Goal: Transaction & Acquisition: Purchase product/service

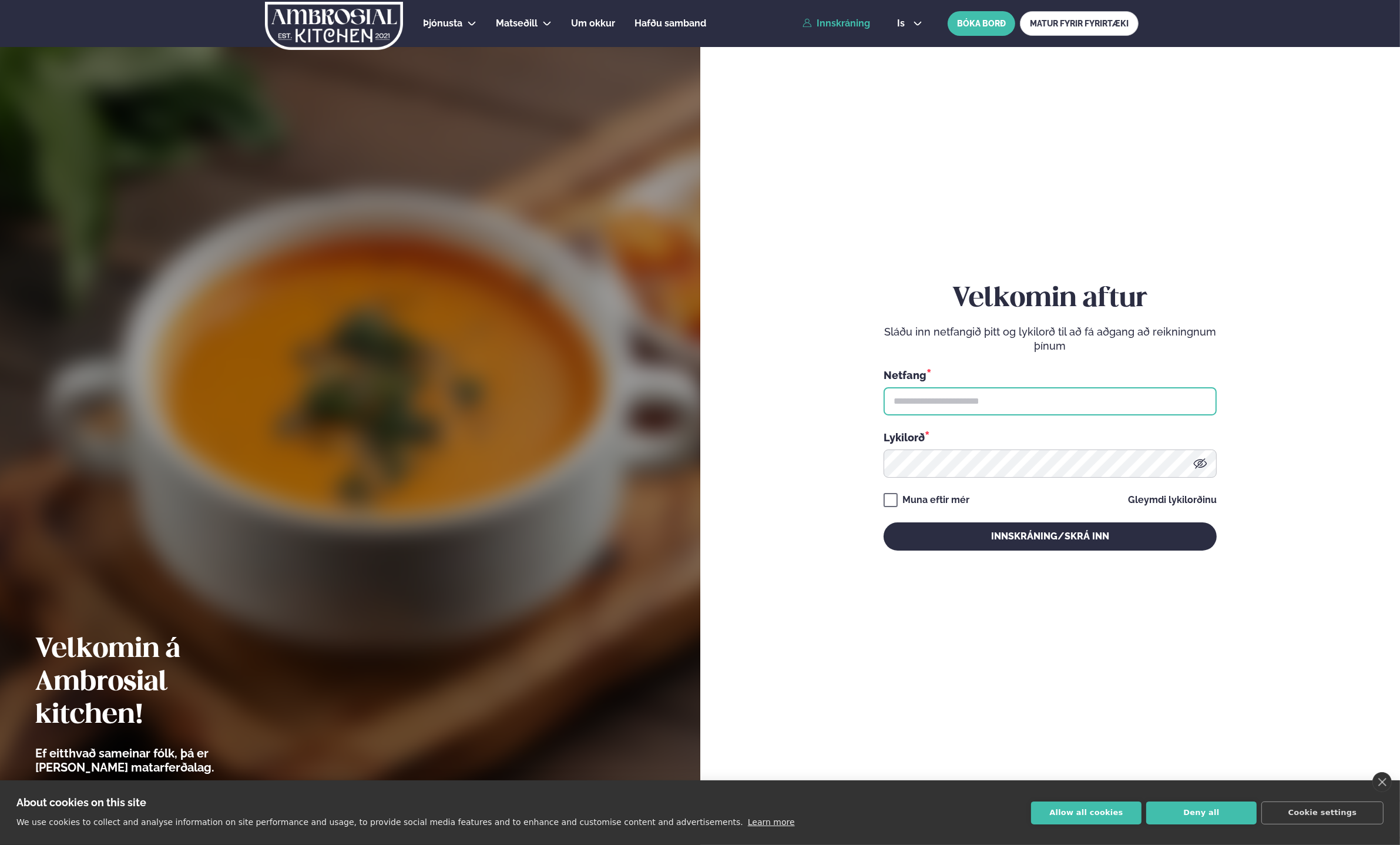
click at [1026, 409] on input "text" at bounding box center [1050, 401] width 333 height 28
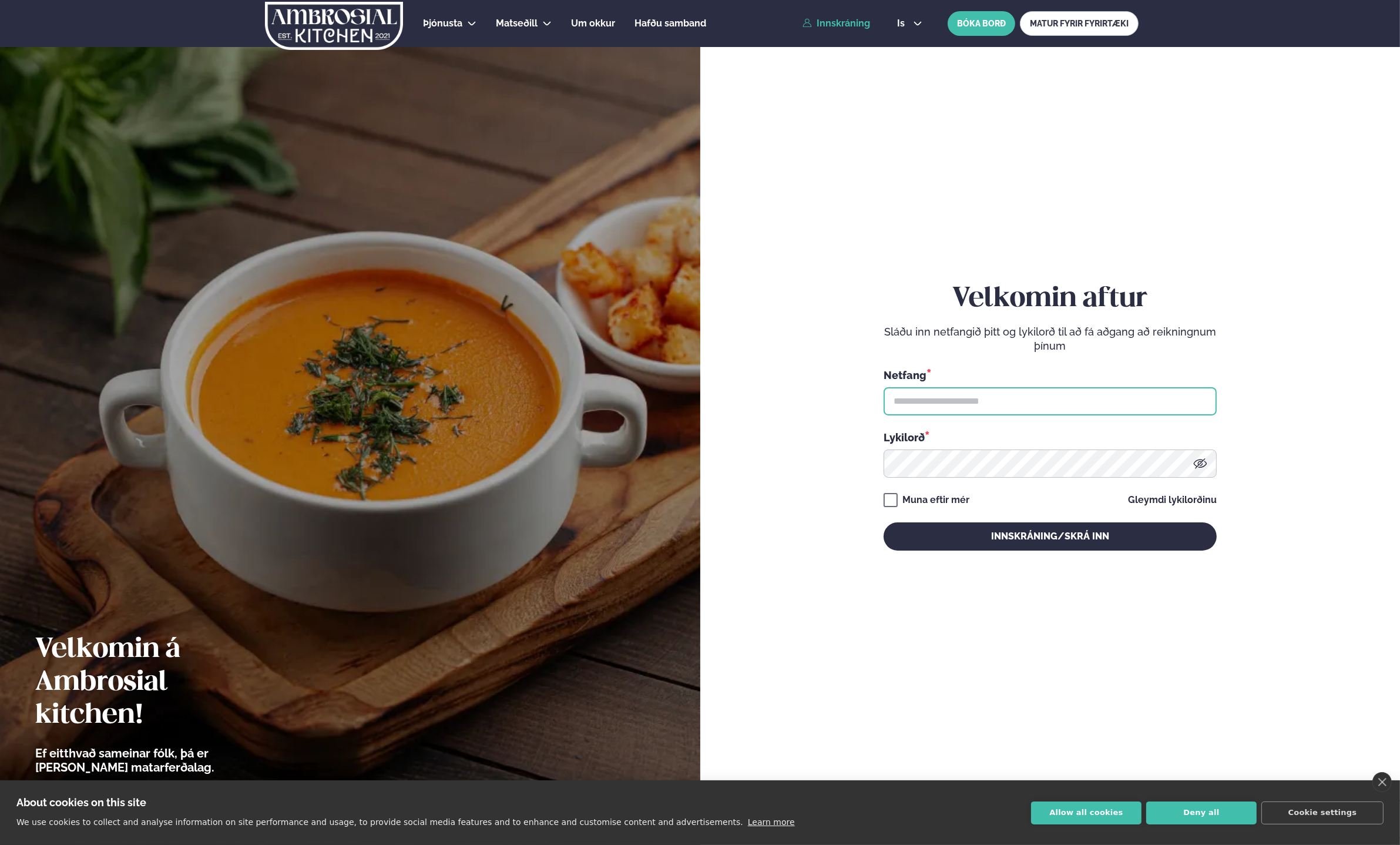
type input "**********"
click at [921, 491] on div "**********" at bounding box center [1050, 416] width 333 height 267
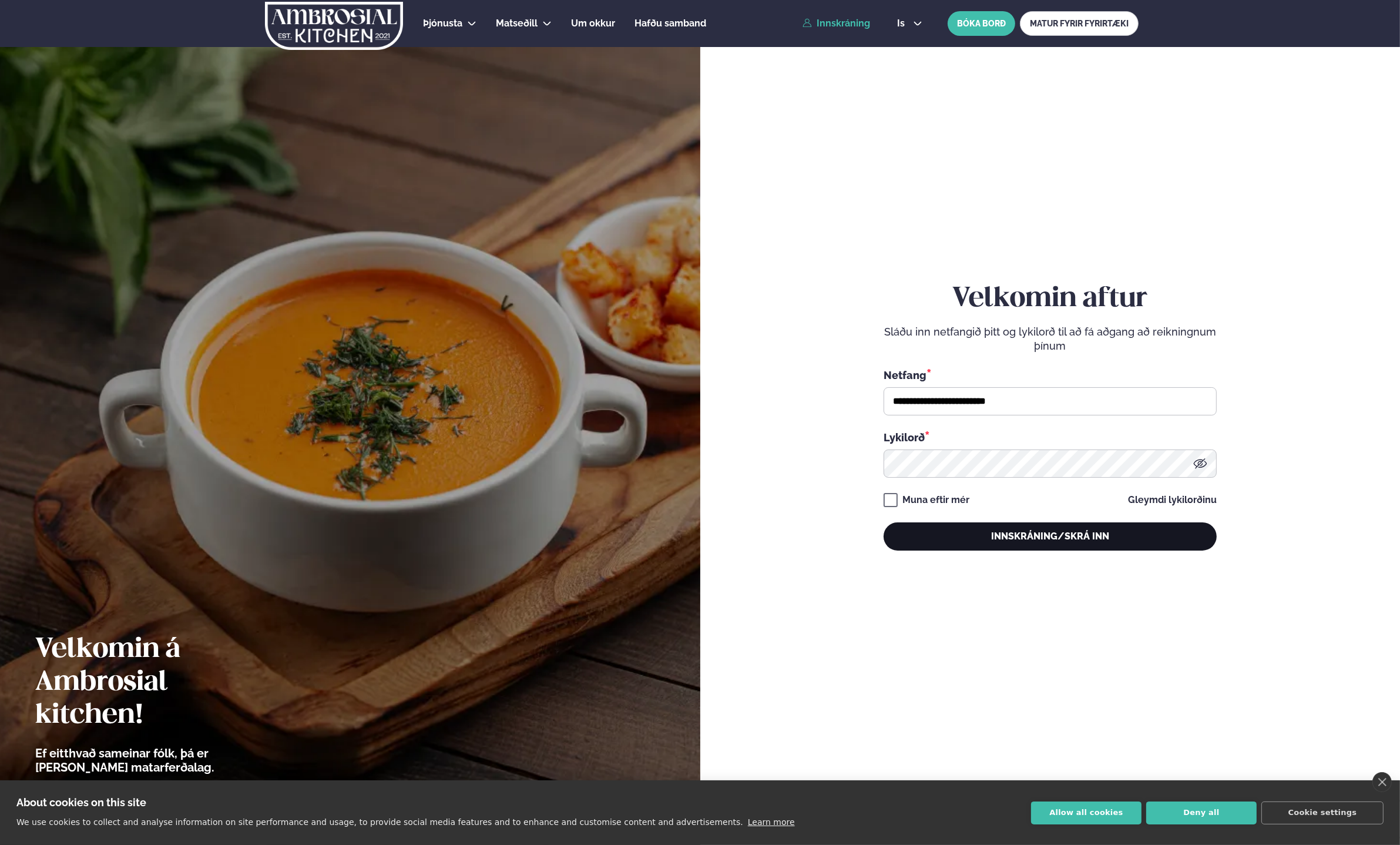
click at [935, 530] on button "Innskráning/Skrá inn" at bounding box center [1050, 536] width 333 height 28
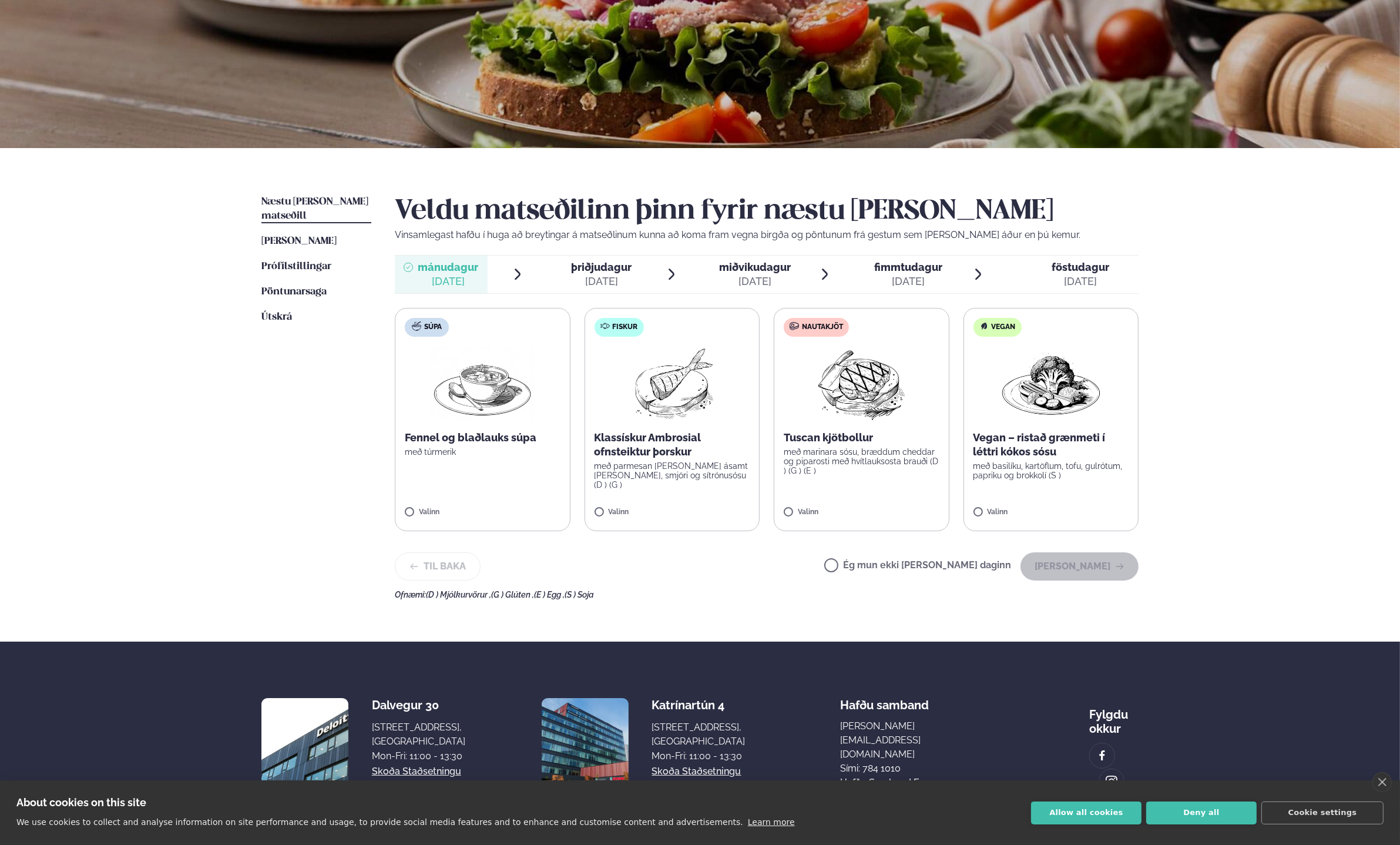
scroll to position [111, 0]
click at [585, 279] on div "[DATE]" at bounding box center [601, 282] width 60 height 14
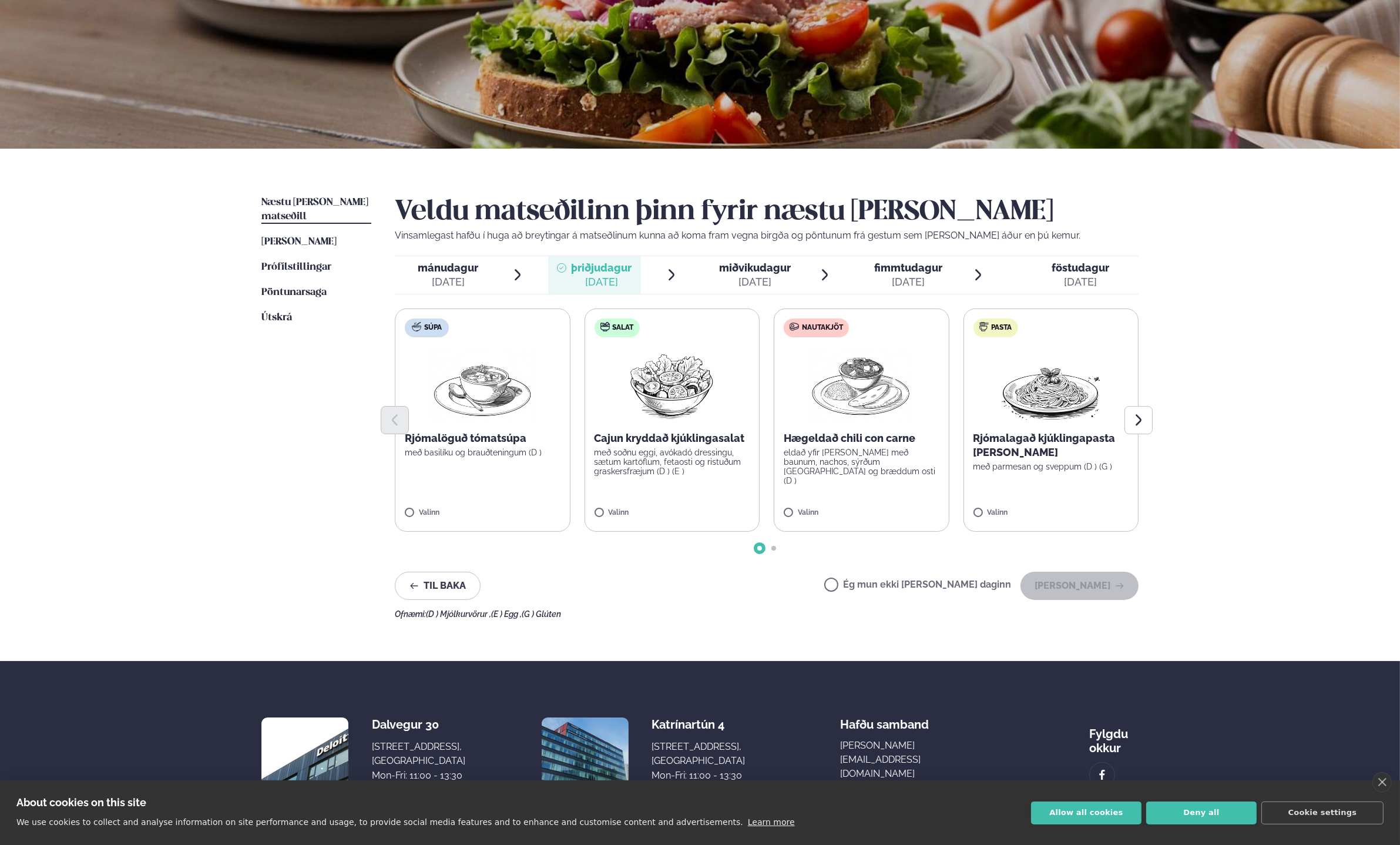
click at [720, 299] on div "Veldu matseðilinn þinn fyrir næstu [PERSON_NAME] Vinsamlegast hafðu í huga að b…" at bounding box center [766, 407] width 744 height 423
click at [737, 290] on span "miðvikudagur mið. [DATE]" at bounding box center [748, 275] width 93 height 37
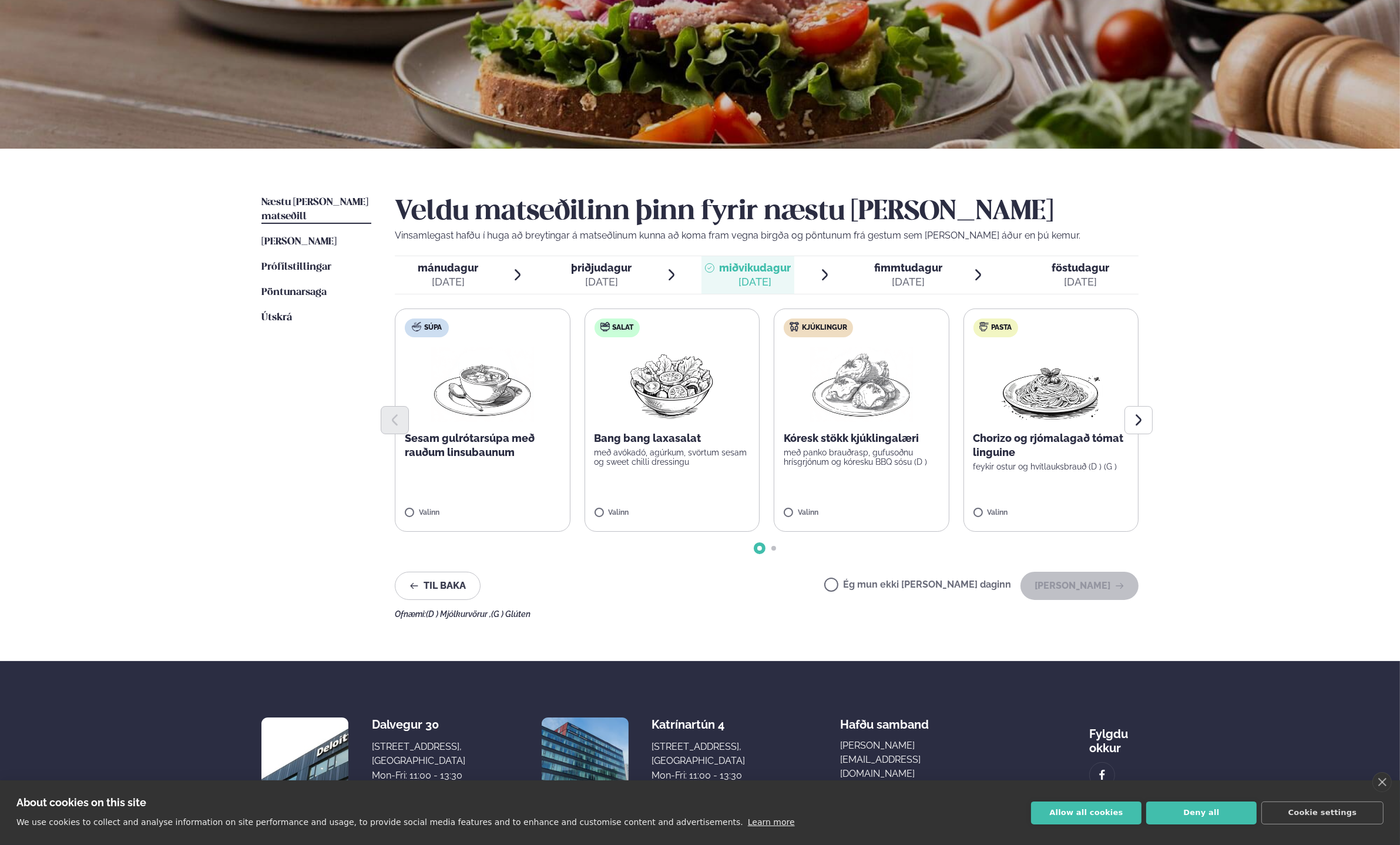
click at [871, 298] on div "Veldu matseðilinn þinn fyrir næstu [PERSON_NAME] Vinsamlegast hafðu í huga að b…" at bounding box center [766, 407] width 744 height 423
click at [898, 273] on span "fimmtudagur" at bounding box center [908, 268] width 68 height 12
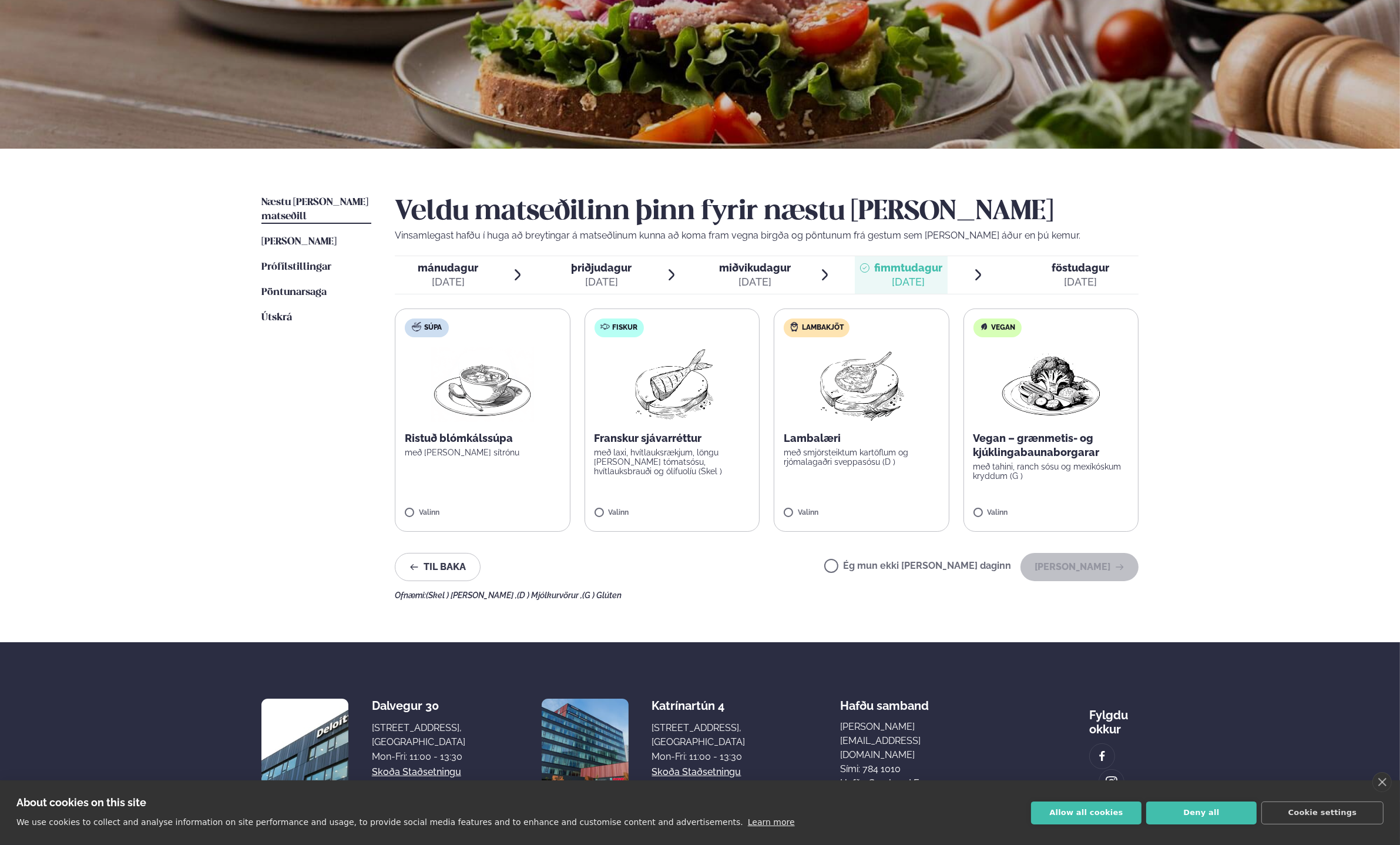
click at [714, 398] on img at bounding box center [672, 384] width 104 height 75
click at [673, 371] on img at bounding box center [672, 384] width 104 height 75
click at [1080, 577] on button "[PERSON_NAME]" at bounding box center [1079, 567] width 118 height 28
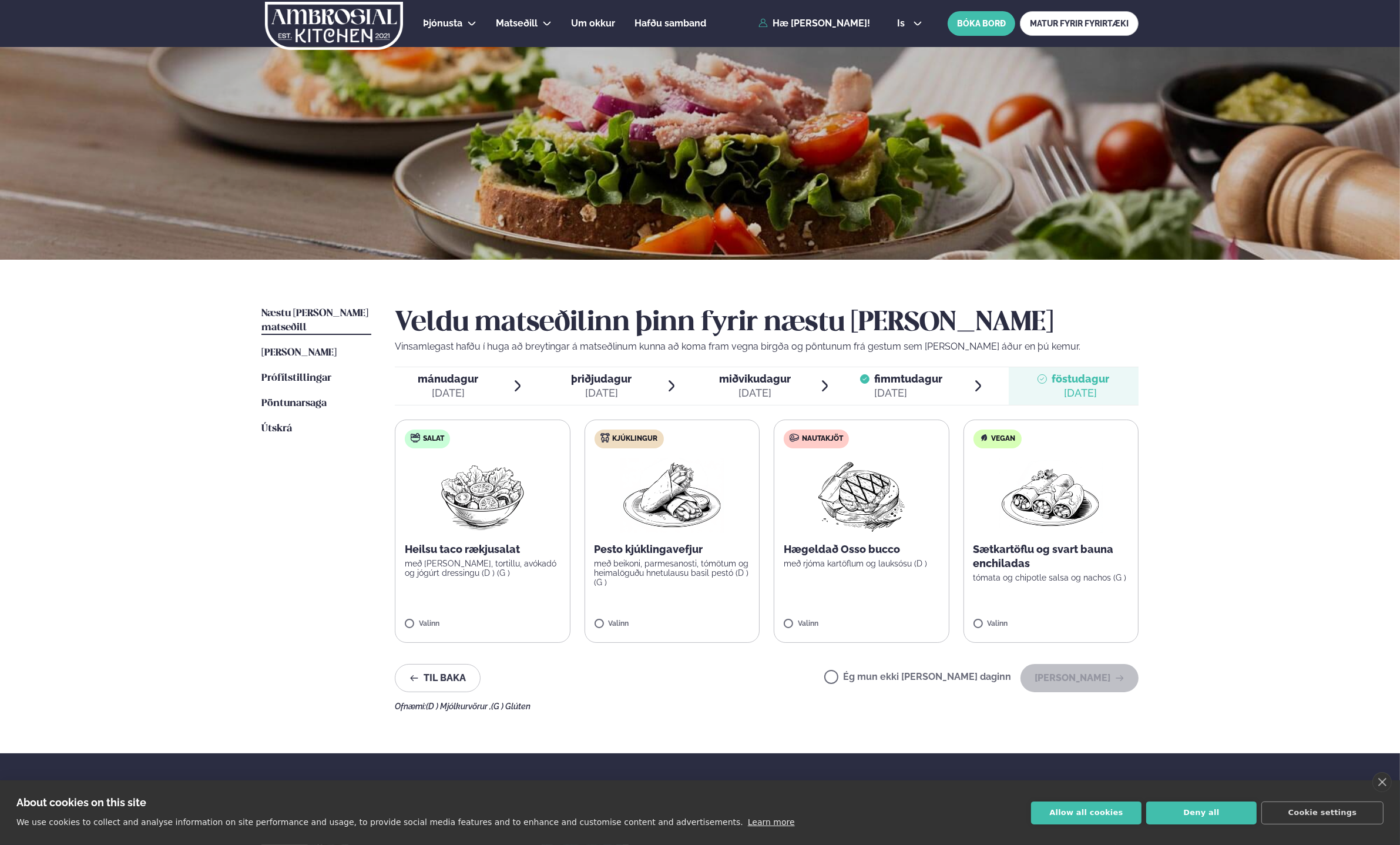
click at [685, 563] on p "með beikoni, parmesanosti, tómötum og heimalöguðu hnetulausu basil pestó (D ) (…" at bounding box center [673, 573] width 156 height 28
click at [1090, 673] on button "[PERSON_NAME]" at bounding box center [1079, 678] width 118 height 28
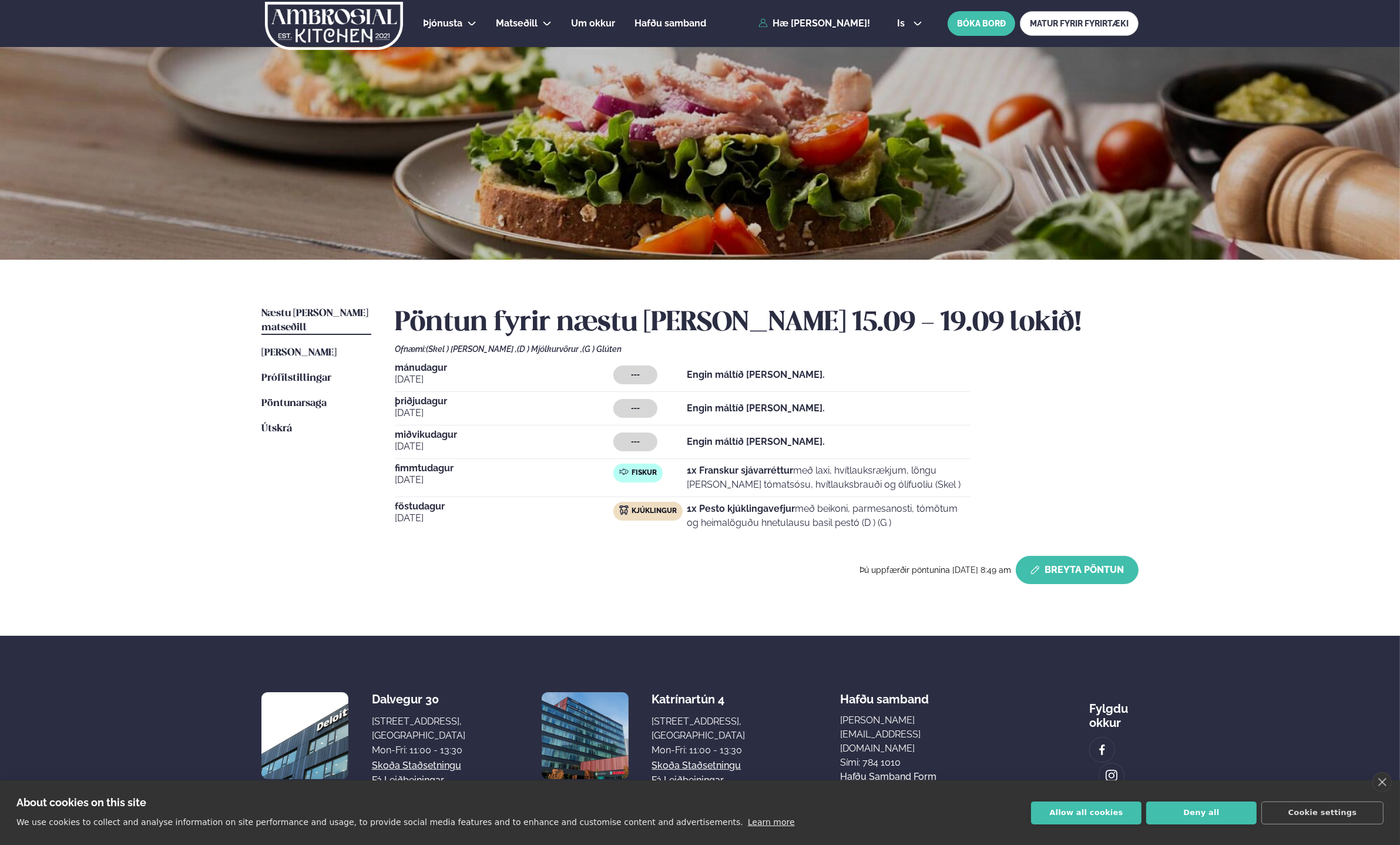
click at [1048, 558] on button "Breyta Pöntun" at bounding box center [1077, 570] width 123 height 28
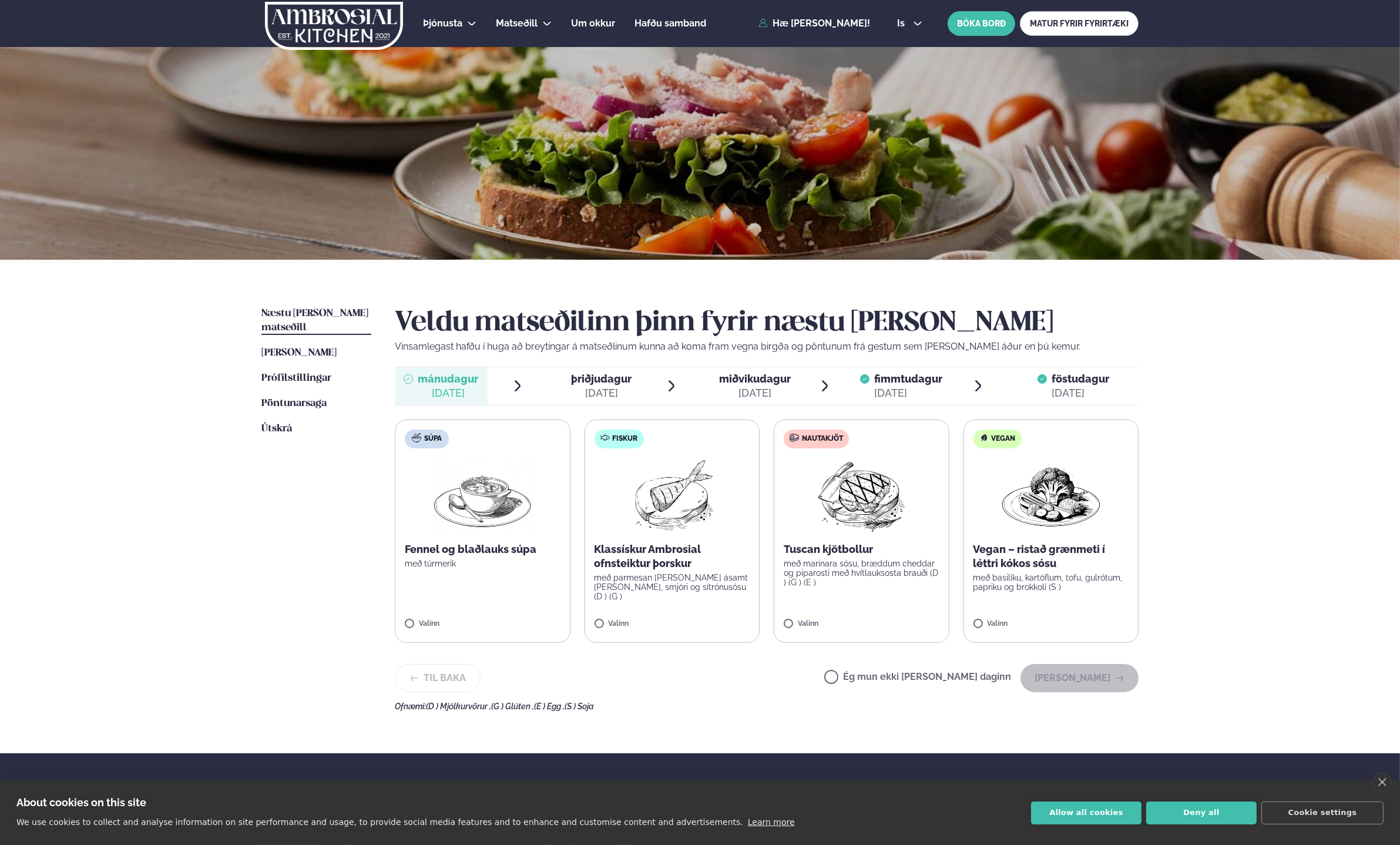
click at [690, 612] on label "Fiskur Klassískur Ambrosial ofnsteiktur þorskur með parmesan [PERSON_NAME] ásam…" at bounding box center [672, 531] width 176 height 223
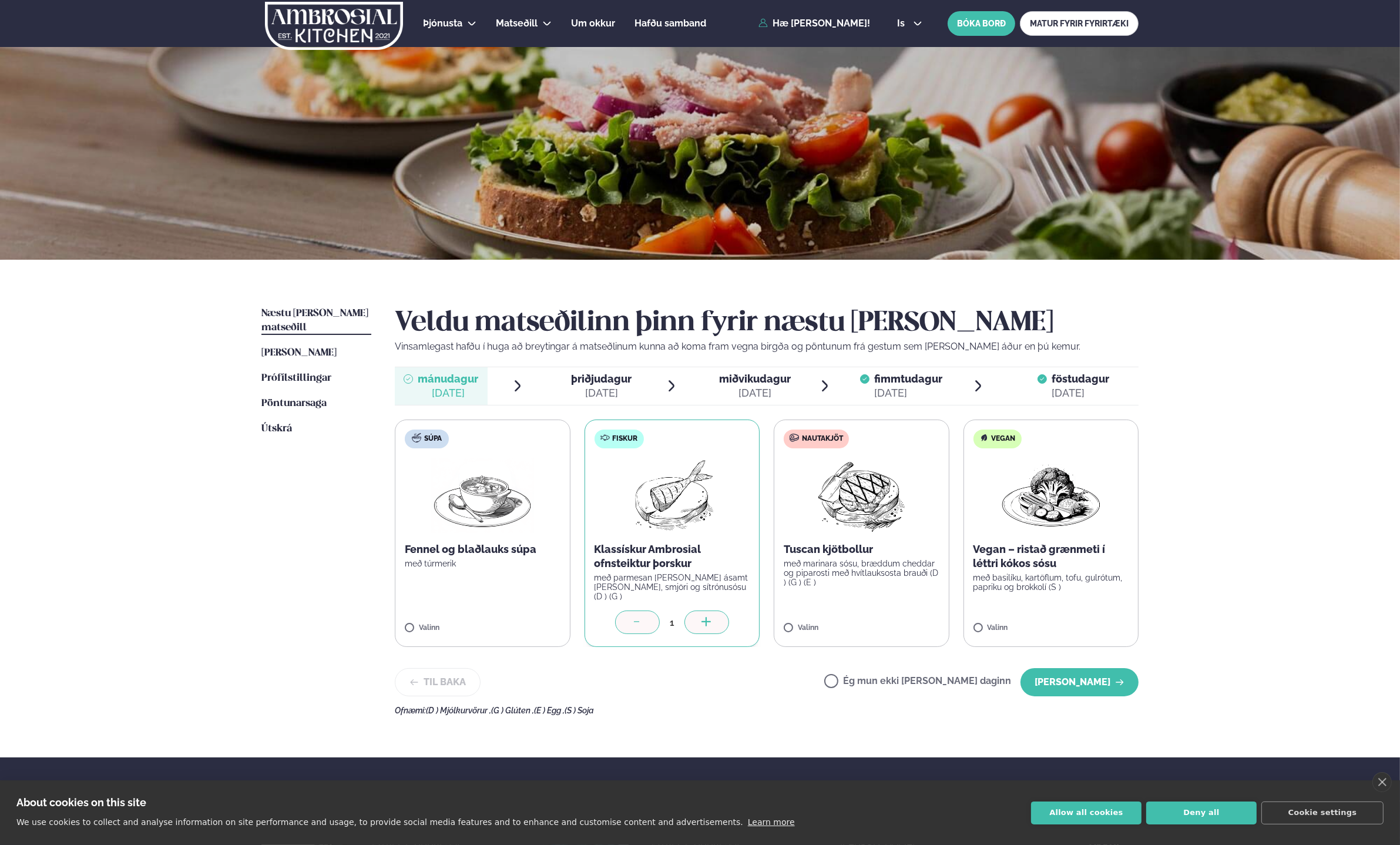
click at [639, 630] on div "1" at bounding box center [673, 624] width 156 height 27
click at [1092, 680] on button "[PERSON_NAME]" at bounding box center [1079, 682] width 118 height 28
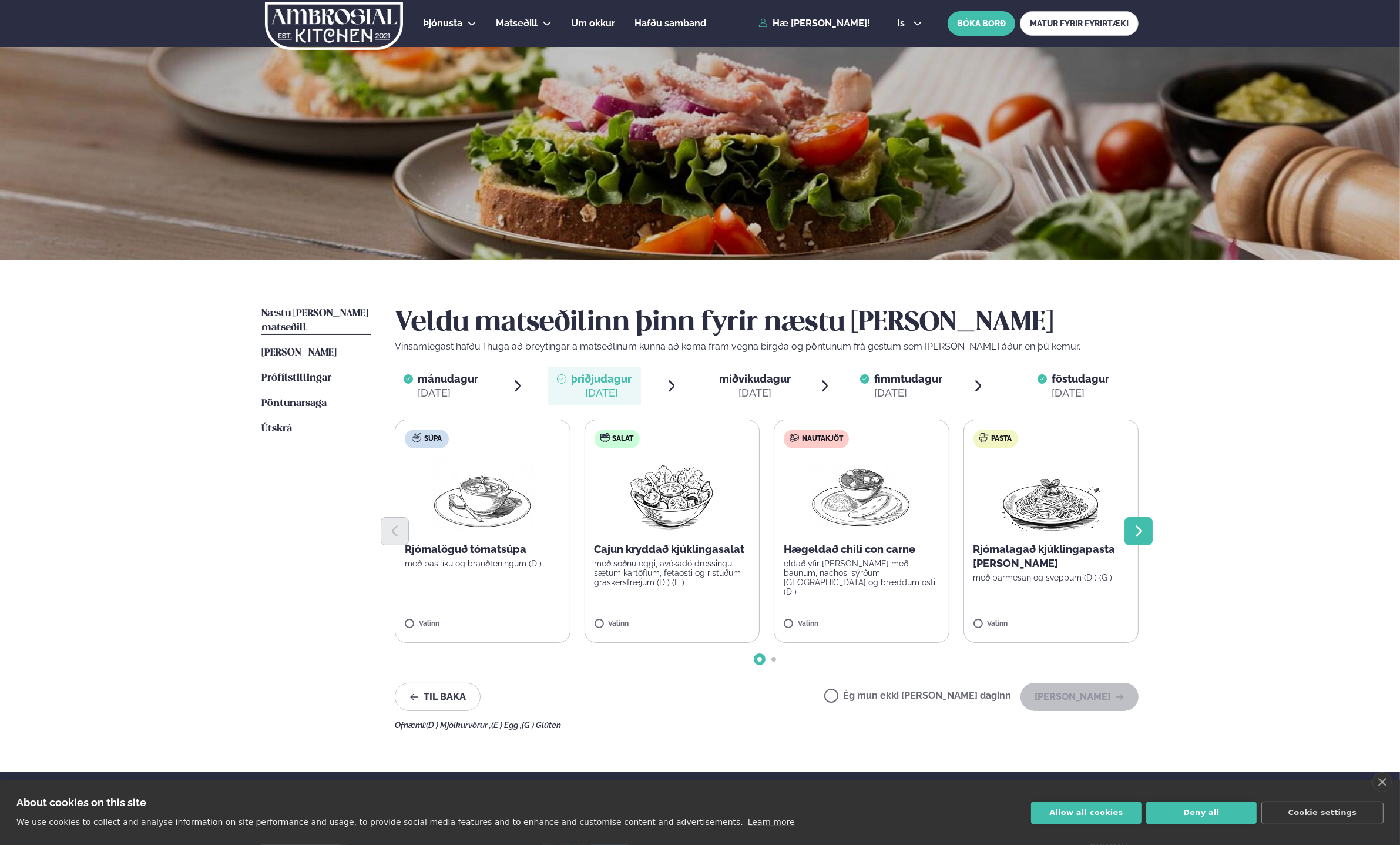
click at [1153, 537] on div "Næstu [PERSON_NAME] matseðill Næsta vika [PERSON_NAME] matseðill [PERSON_NAME] …" at bounding box center [700, 516] width 947 height 513
click at [1149, 537] on button "Next slide" at bounding box center [1138, 531] width 28 height 28
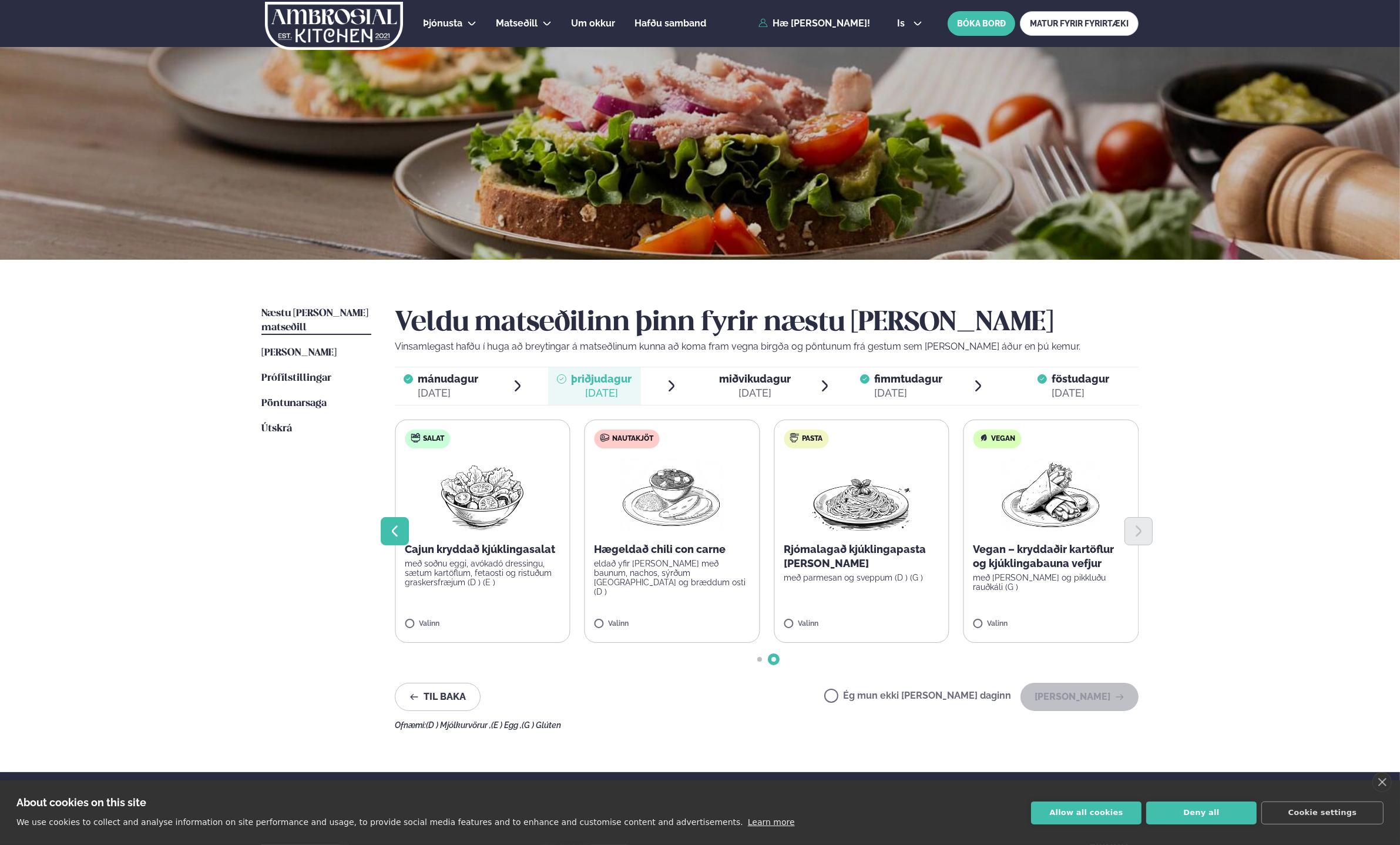
click at [385, 526] on button "Previous slide" at bounding box center [395, 531] width 28 height 28
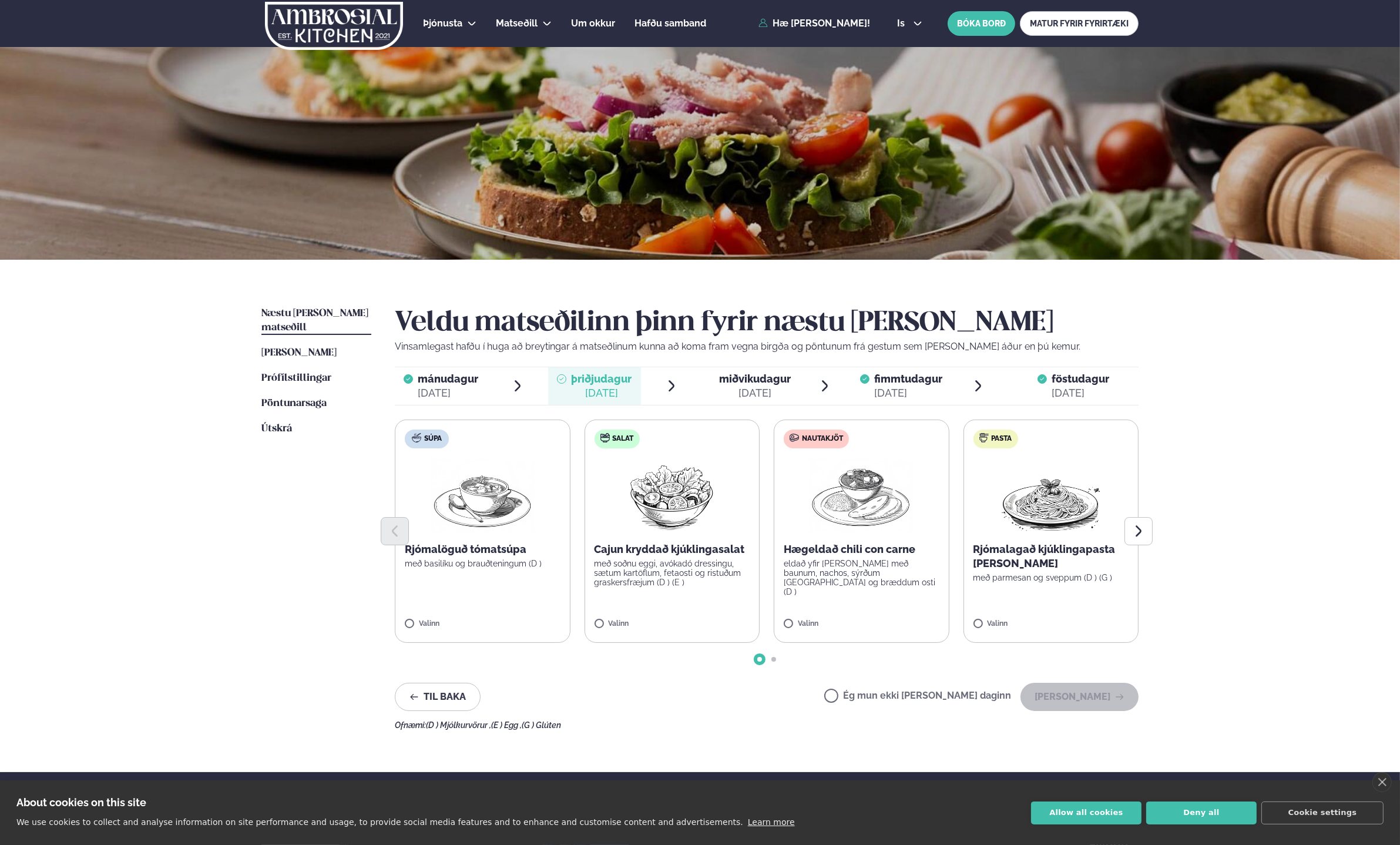
click at [463, 392] on div "[DATE]" at bounding box center [448, 393] width 60 height 14
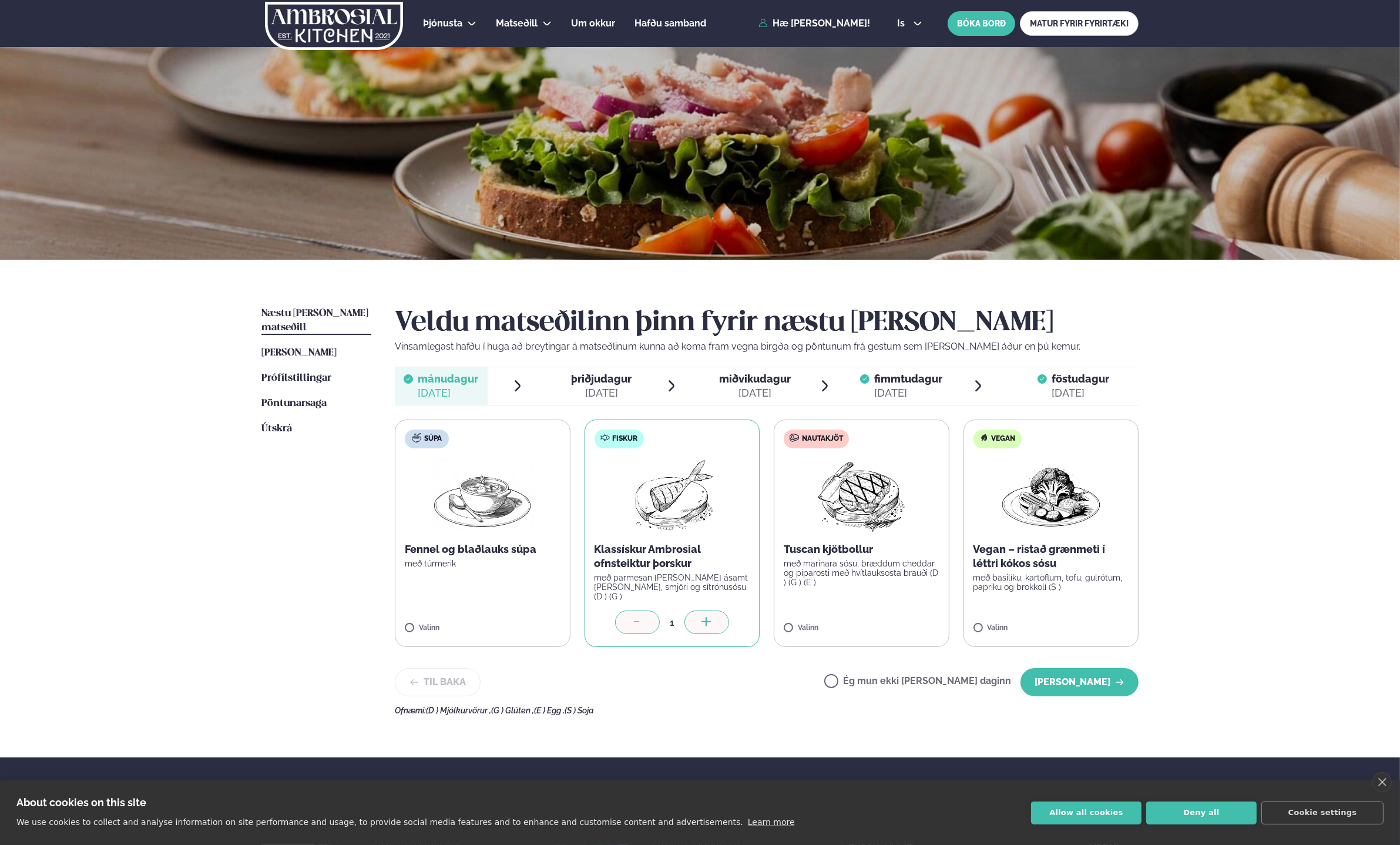
click at [546, 392] on ul "mánudagur mán. [DATE] þriðjudagur þri. [DATE] miðvikudagur mið. [DATE] fimmtuda…" at bounding box center [766, 386] width 744 height 37
click at [576, 386] on div "[DATE]" at bounding box center [601, 393] width 60 height 14
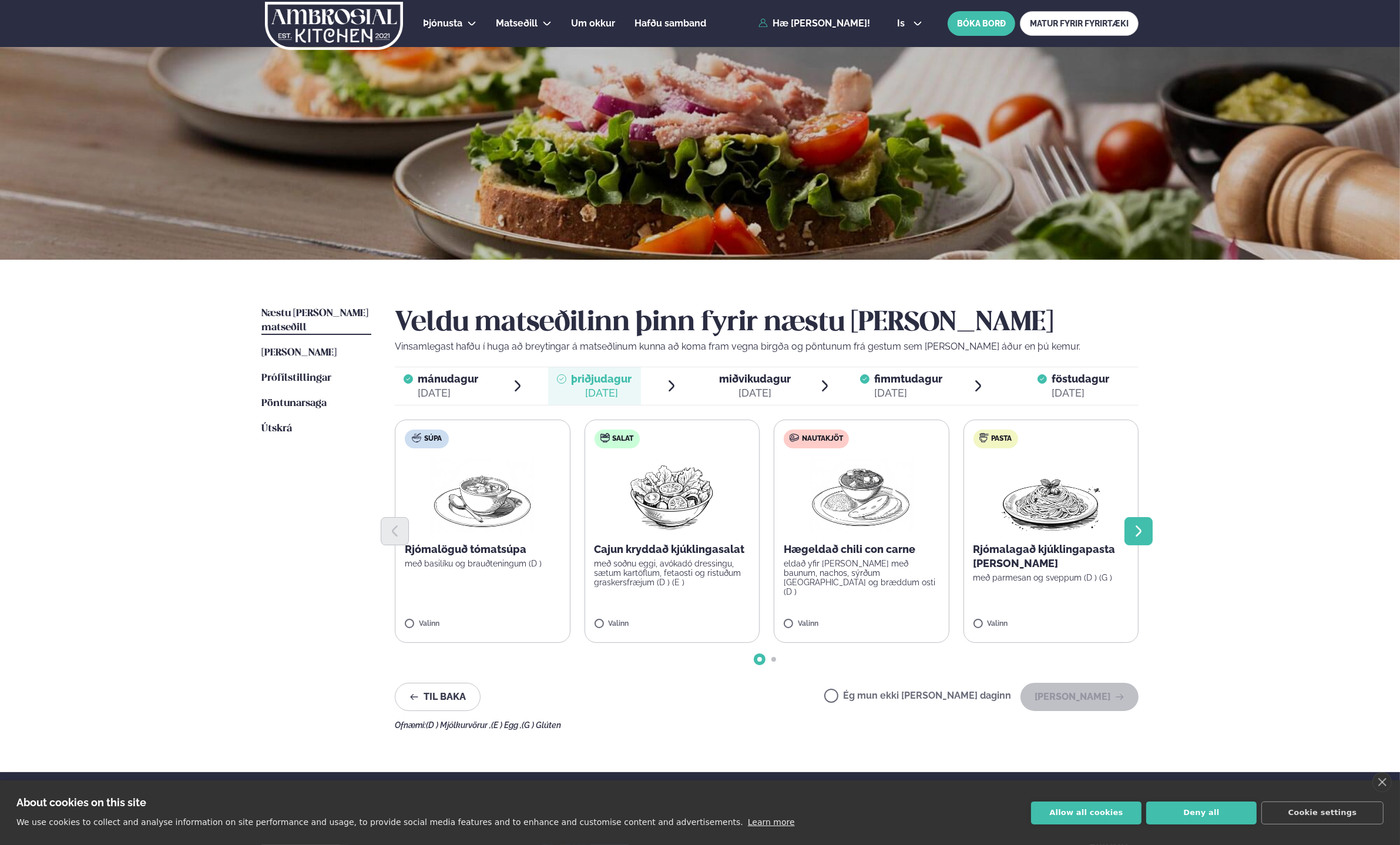
click at [1147, 534] on button "Next slide" at bounding box center [1138, 531] width 28 height 28
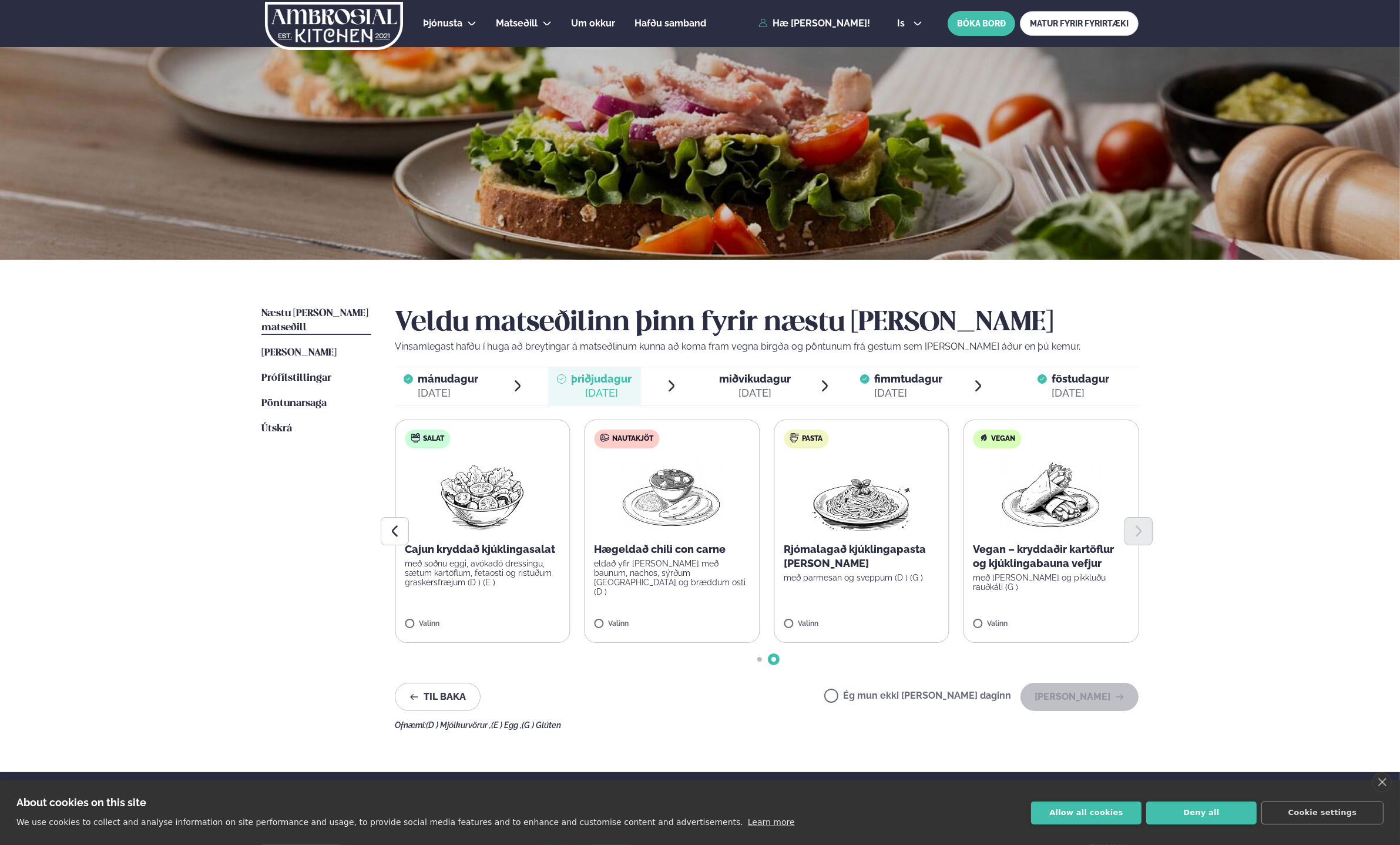
click at [360, 521] on ul "Næstu [PERSON_NAME] matseðill Næsta vika [PERSON_NAME] matseðill [PERSON_NAME] …" at bounding box center [317, 519] width 110 height 423
click at [377, 523] on div "Næstu [PERSON_NAME] matseðill Næsta vika [PERSON_NAME] matseðill [PERSON_NAME] …" at bounding box center [700, 516] width 947 height 513
click at [384, 526] on button "Previous slide" at bounding box center [395, 531] width 28 height 28
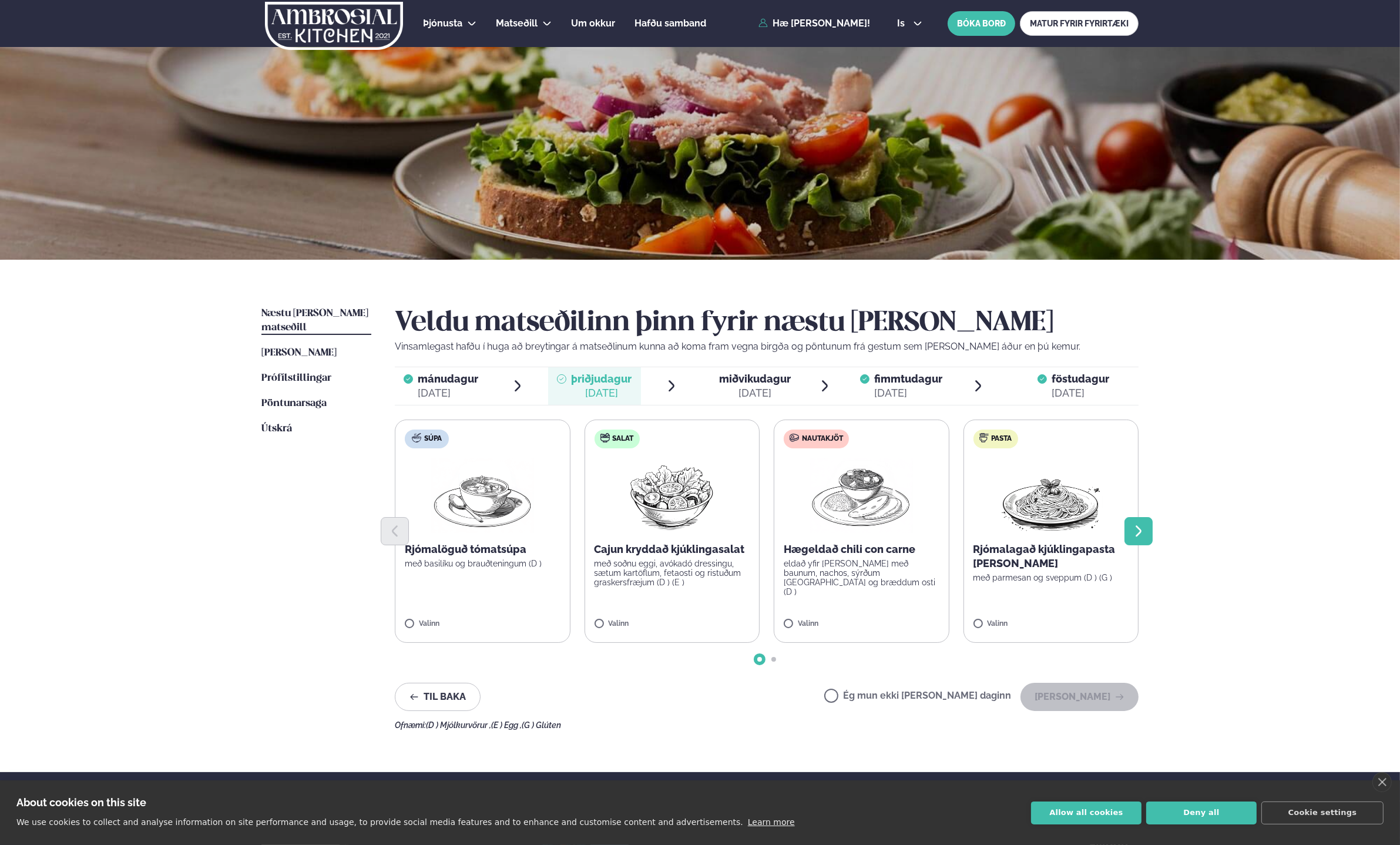
click at [1147, 536] on button "Next slide" at bounding box center [1138, 531] width 28 height 28
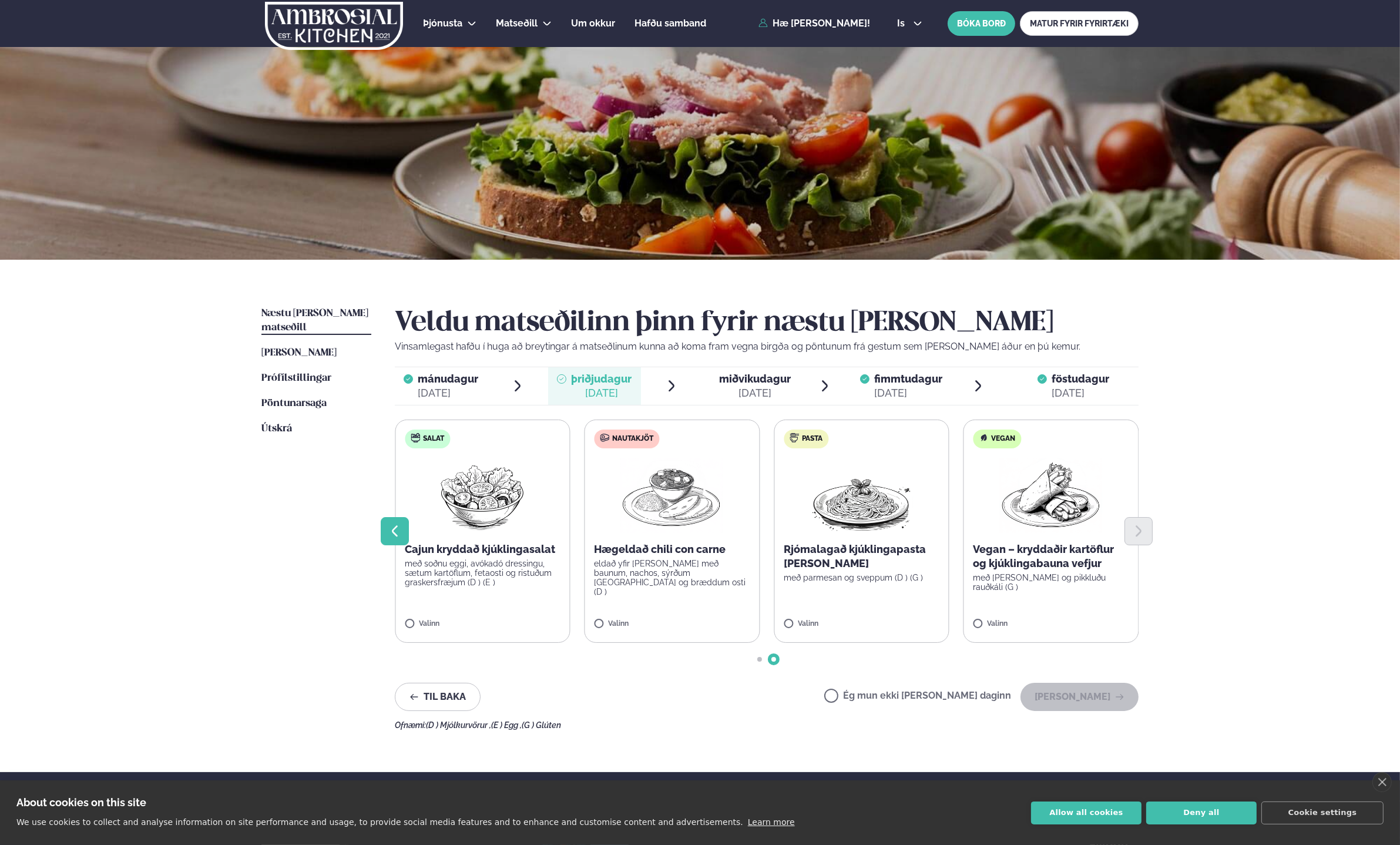
click at [393, 529] on icon "Previous slide" at bounding box center [395, 531] width 6 height 11
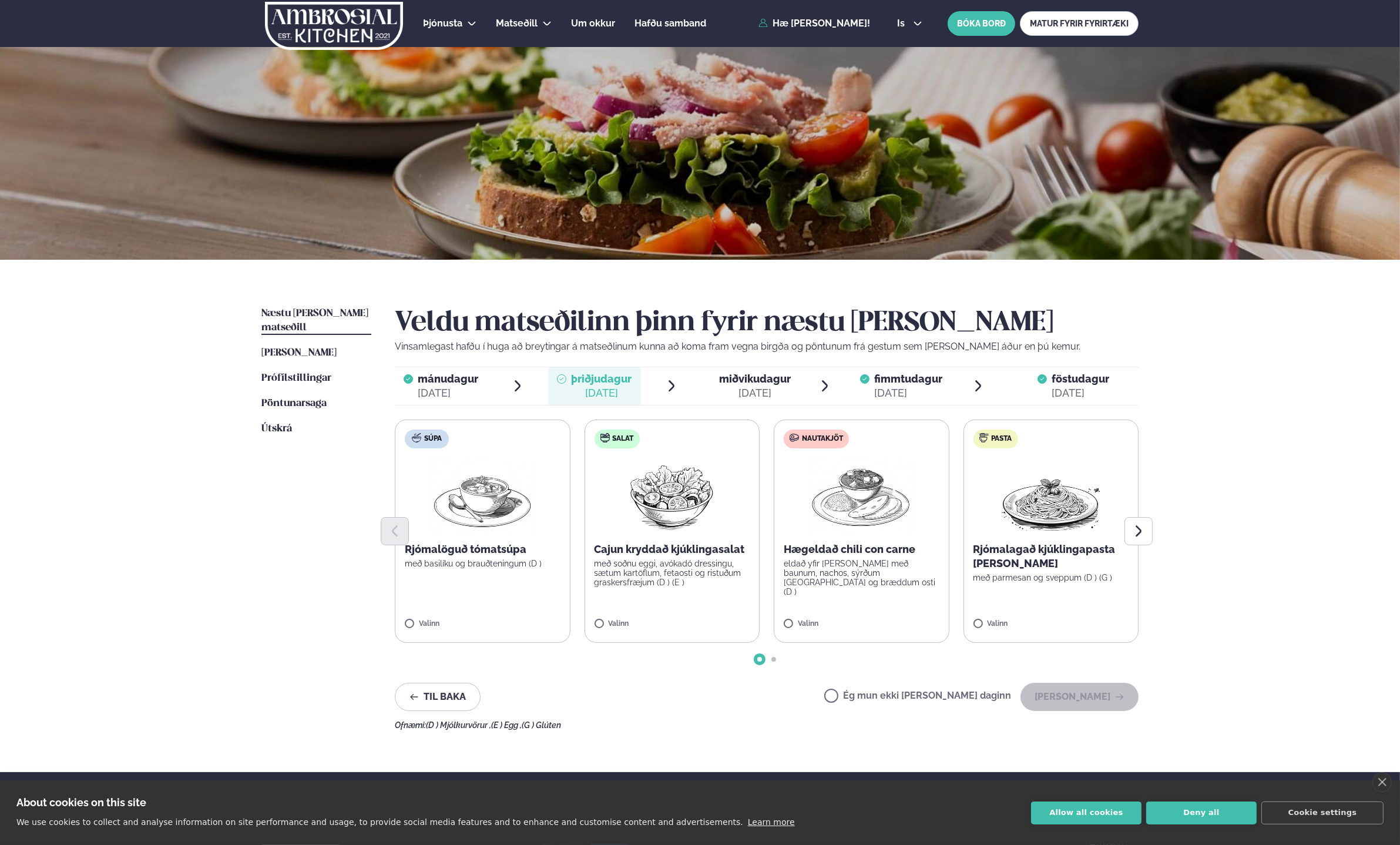
click at [640, 546] on p "Cajun kryddað kjúklingasalat" at bounding box center [673, 549] width 156 height 14
click at [1102, 700] on button "[PERSON_NAME]" at bounding box center [1079, 697] width 118 height 28
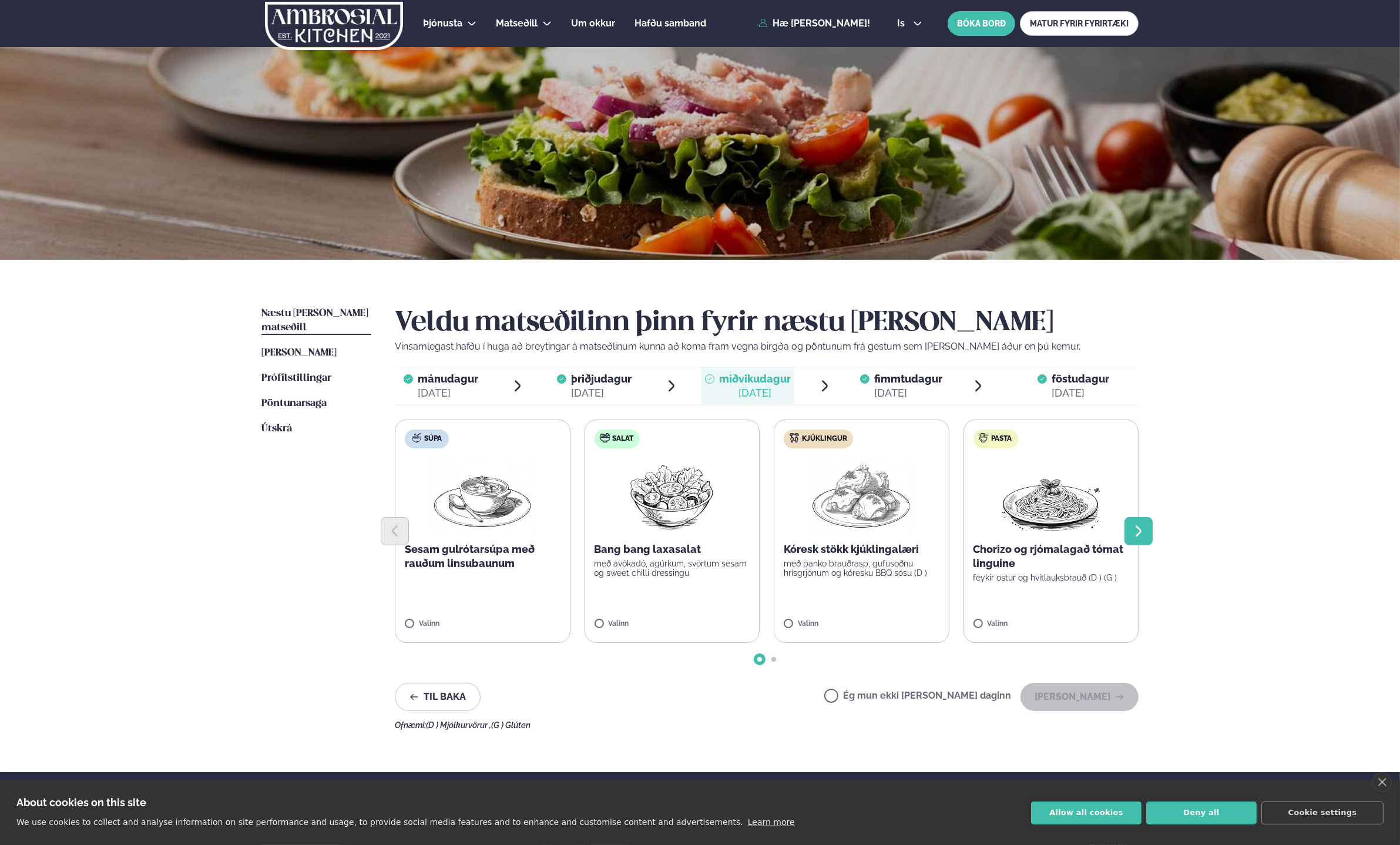
click at [1132, 534] on icon "Next slide" at bounding box center [1138, 531] width 14 height 14
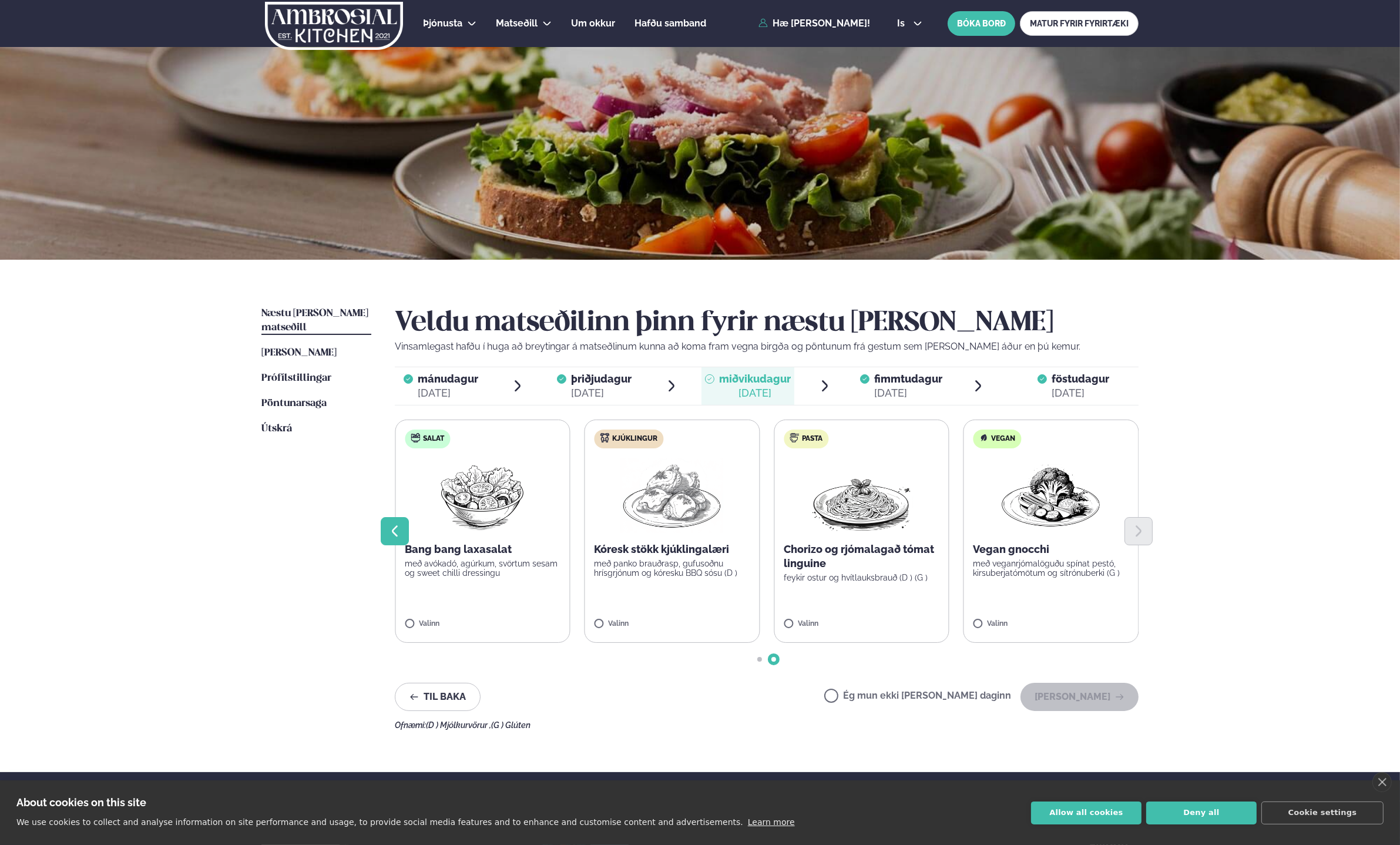
click at [400, 531] on icon "Previous slide" at bounding box center [395, 531] width 14 height 14
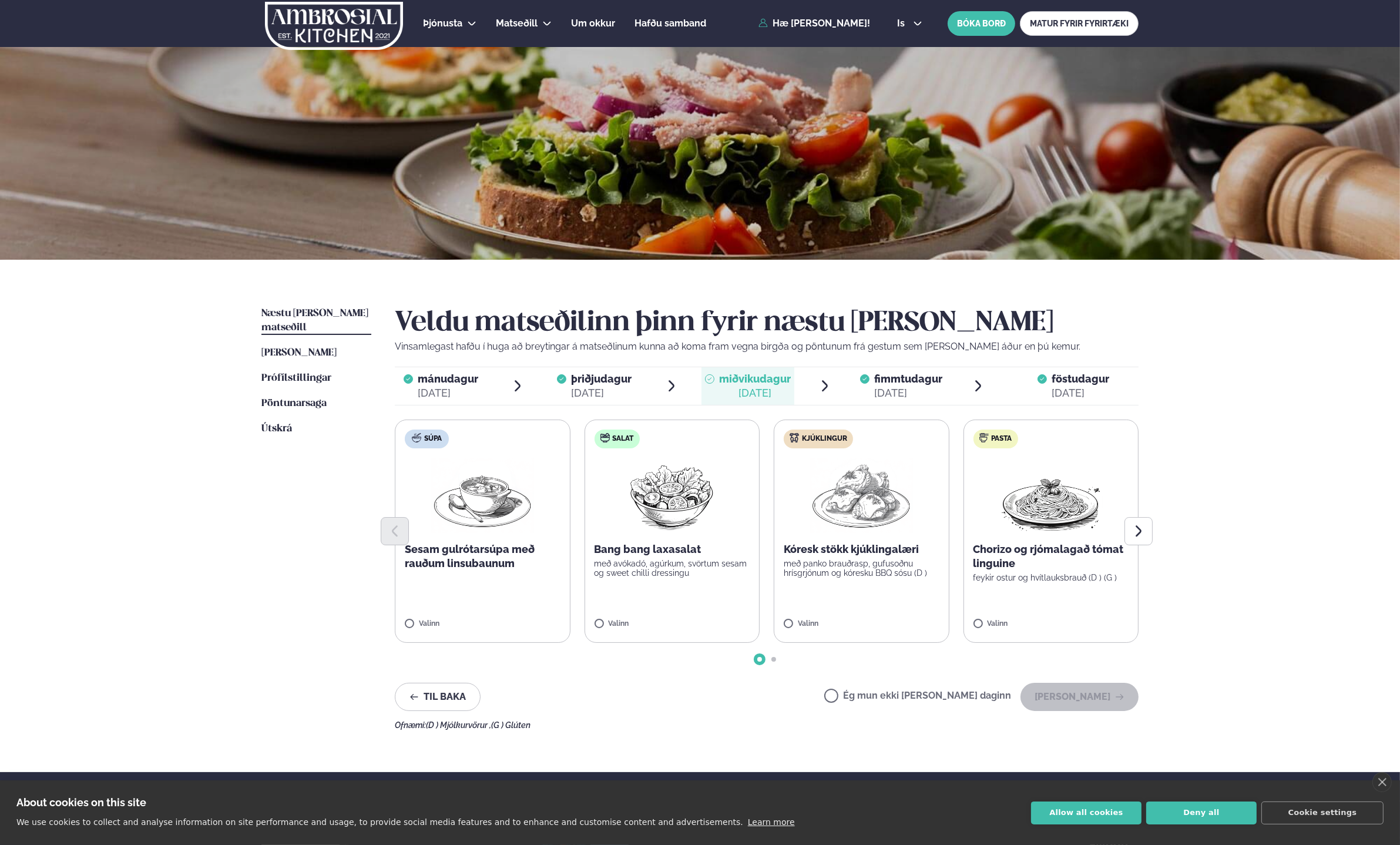
click at [679, 567] on p "með avókadó, agúrkum, svörtum sesam og sweet chilli dressingu" at bounding box center [673, 568] width 156 height 19
click at [1063, 700] on button "[PERSON_NAME]" at bounding box center [1079, 697] width 118 height 28
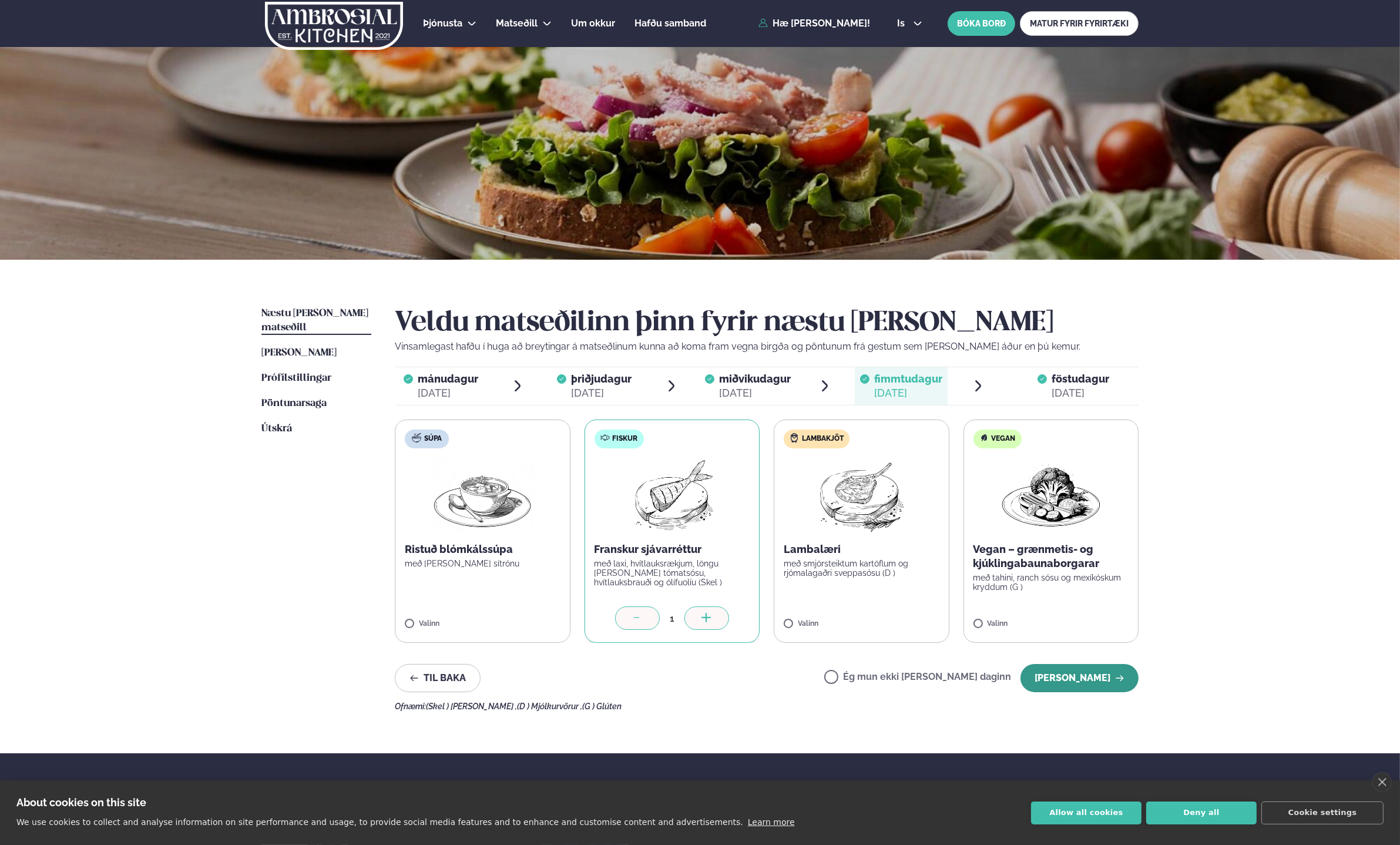
click at [1077, 691] on button "[PERSON_NAME]" at bounding box center [1079, 678] width 118 height 28
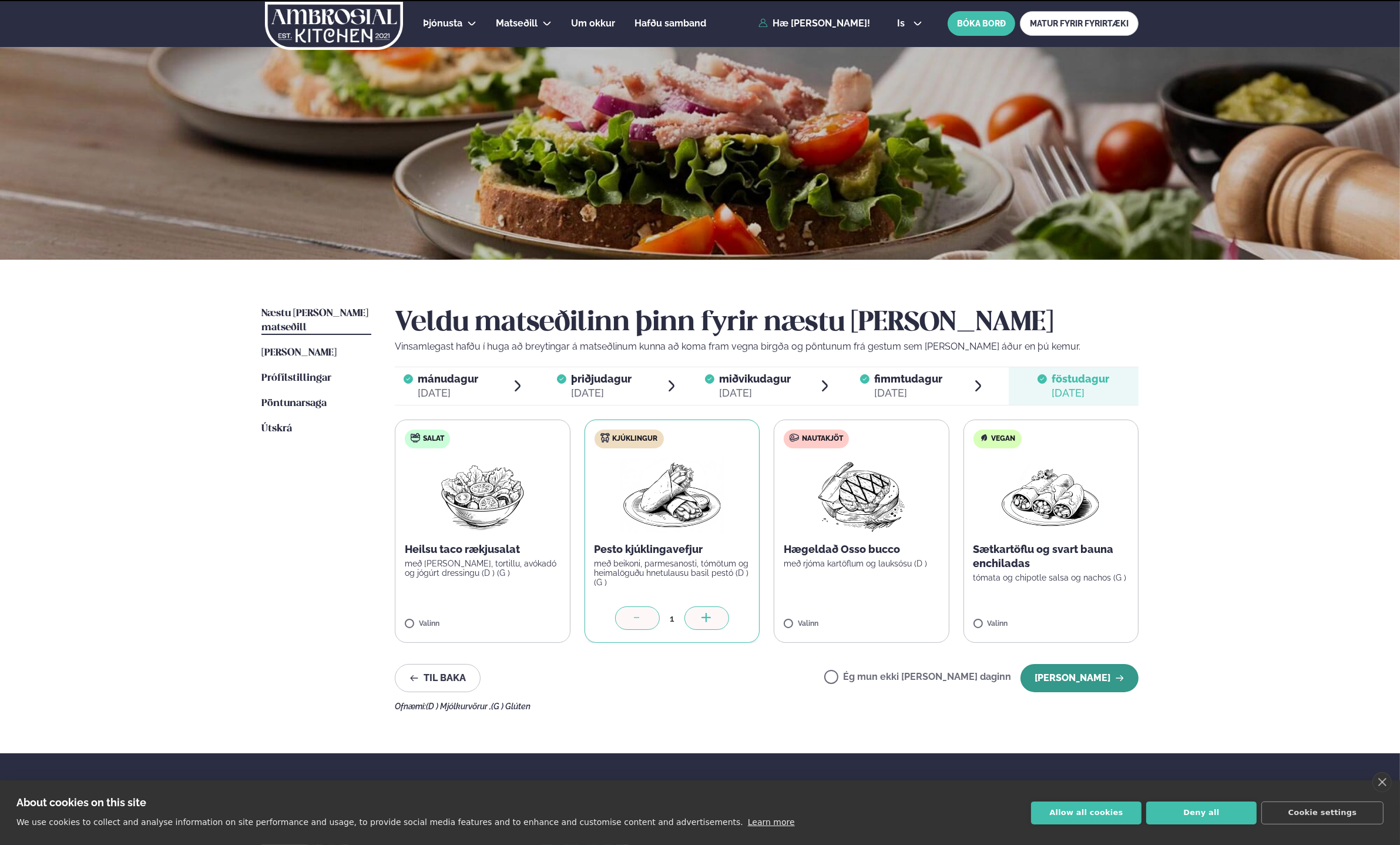
click at [1080, 689] on button "[PERSON_NAME]" at bounding box center [1079, 678] width 118 height 28
